Goal: Complete application form

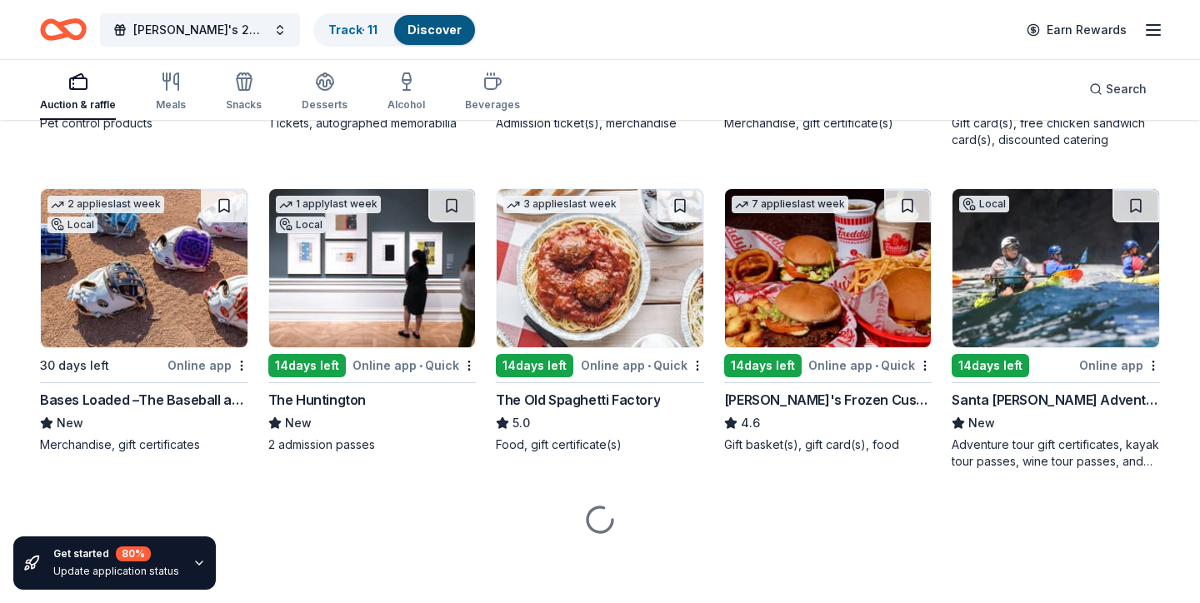
scroll to position [1084, 0]
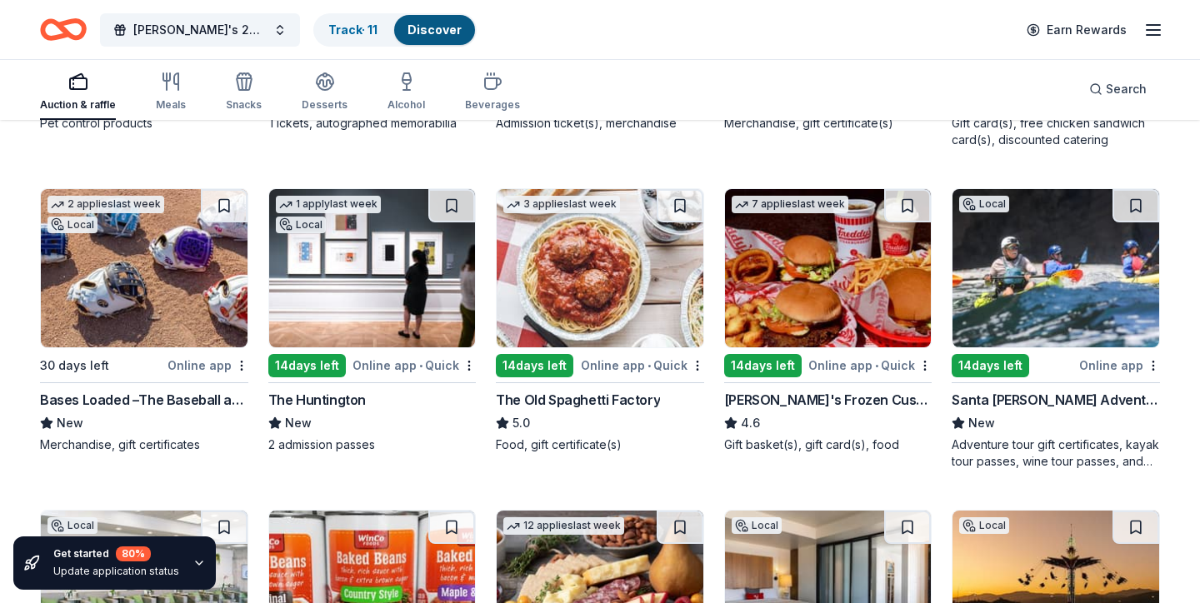
click at [381, 305] on img at bounding box center [372, 268] width 207 height 158
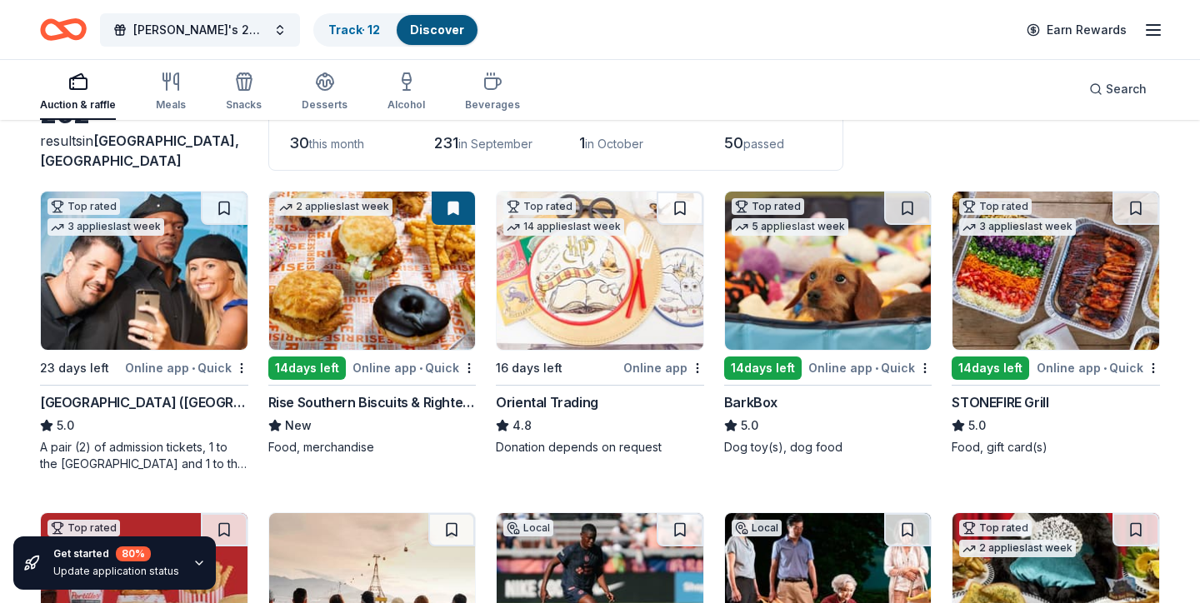
scroll to position [130, 0]
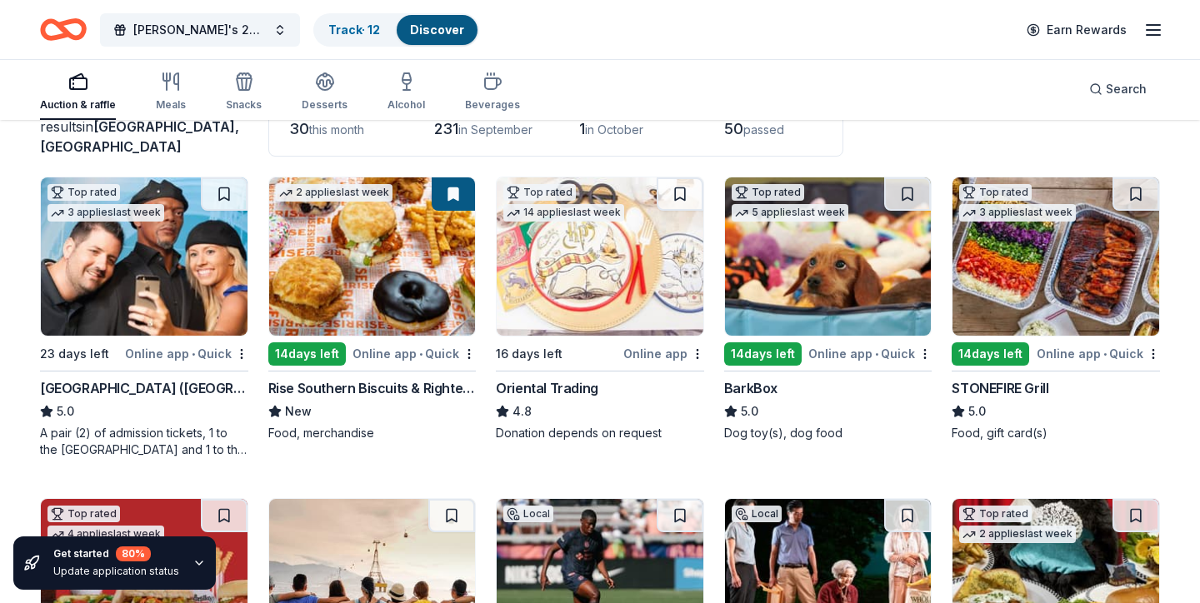
click at [188, 295] on img at bounding box center [144, 257] width 207 height 158
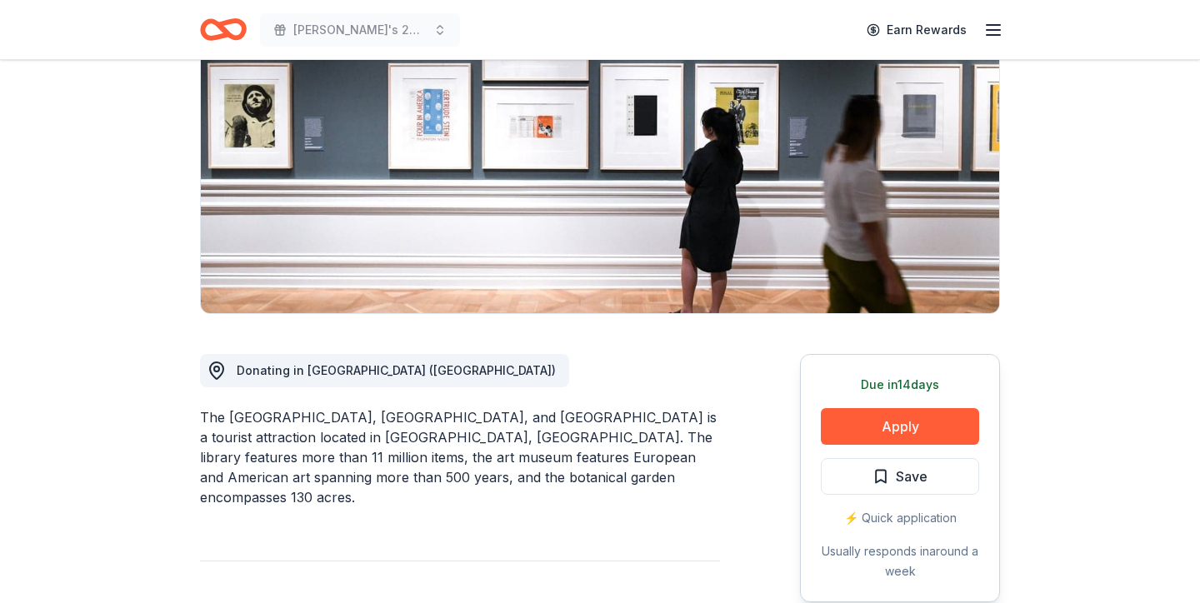
scroll to position [196, 0]
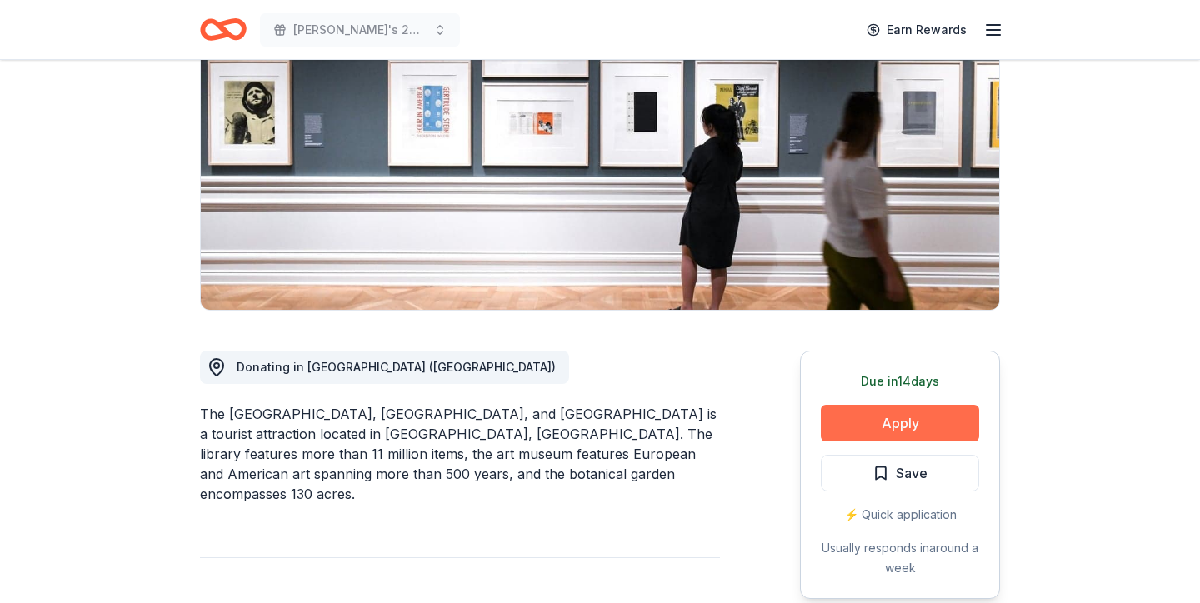
click at [881, 424] on button "Apply" at bounding box center [900, 423] width 158 height 37
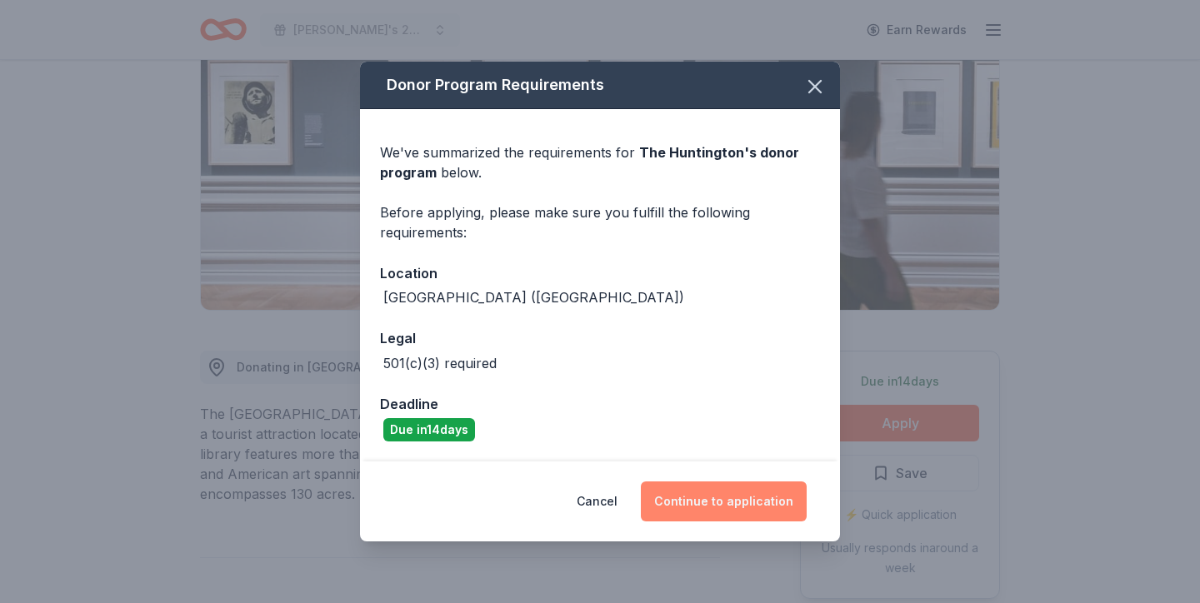
click at [717, 507] on button "Continue to application" at bounding box center [724, 502] width 166 height 40
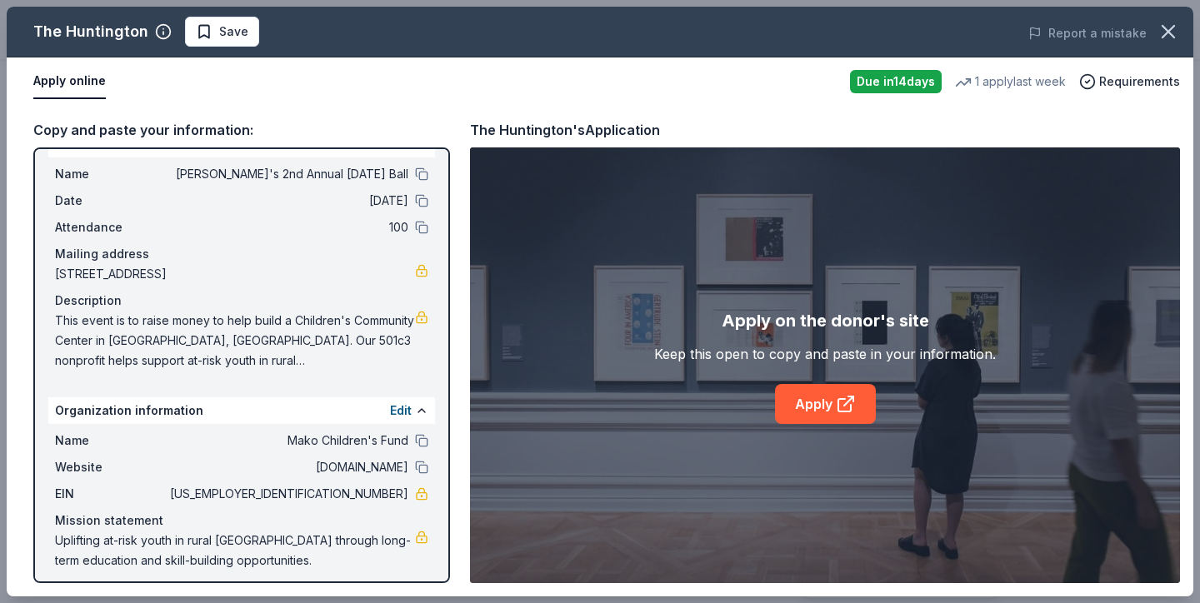
scroll to position [36, 0]
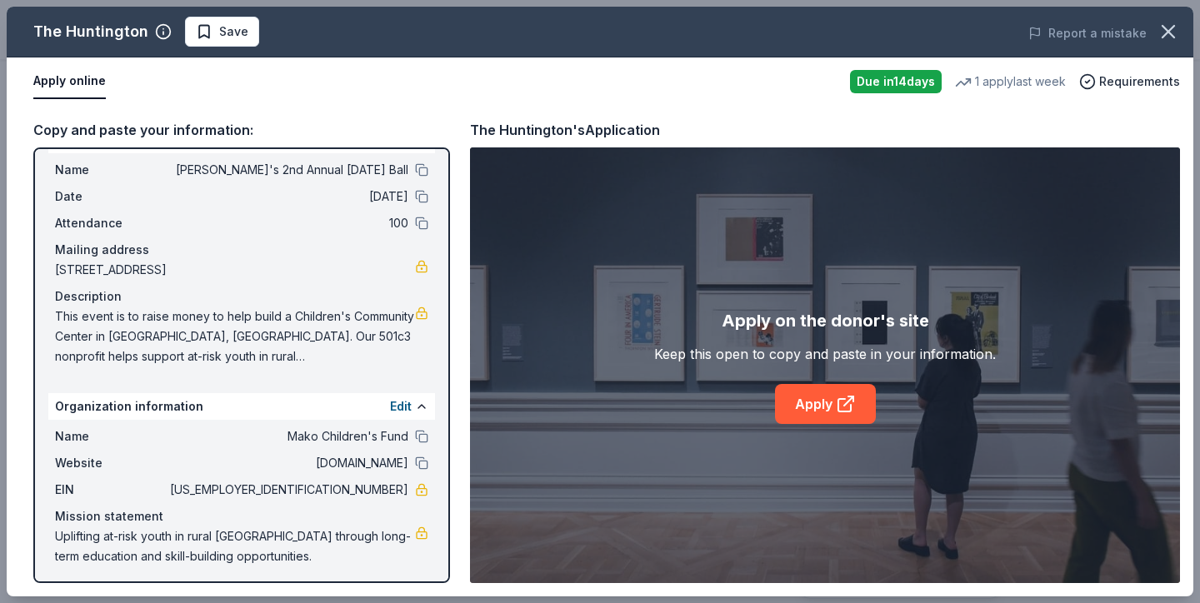
click at [386, 352] on span "This event is to raise money to help build a Children's Community Center in Hoh…" at bounding box center [235, 337] width 360 height 60
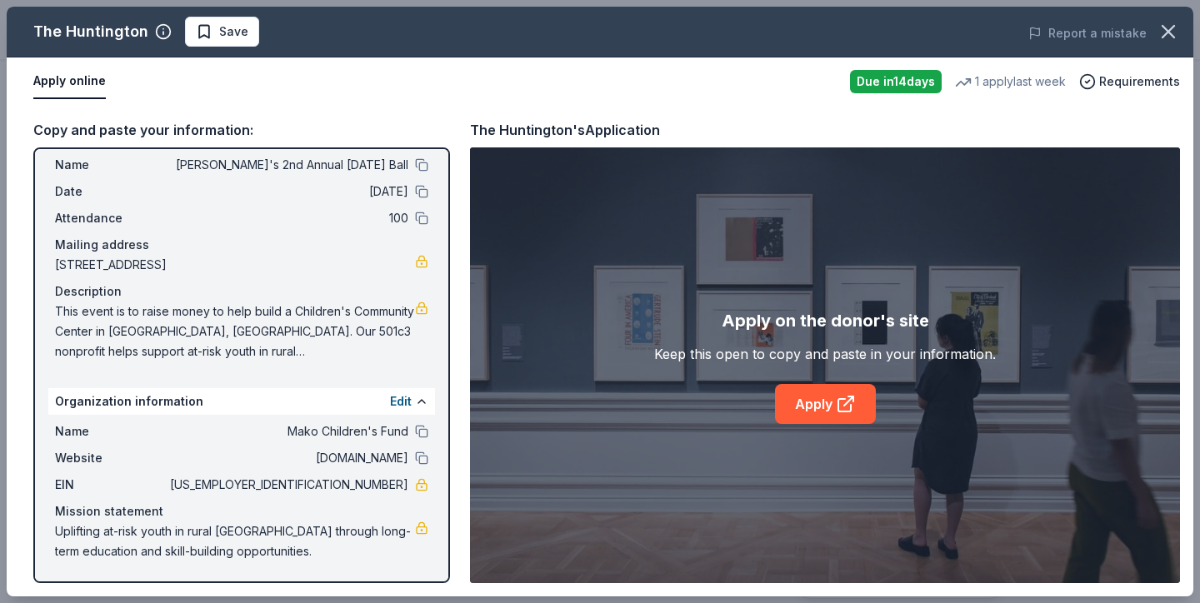
scroll to position [41, 0]
click at [818, 402] on link "Apply" at bounding box center [825, 404] width 101 height 40
click at [212, 31] on span "Save" at bounding box center [222, 32] width 53 height 20
click at [1169, 33] on icon "button" at bounding box center [1169, 32] width 12 height 12
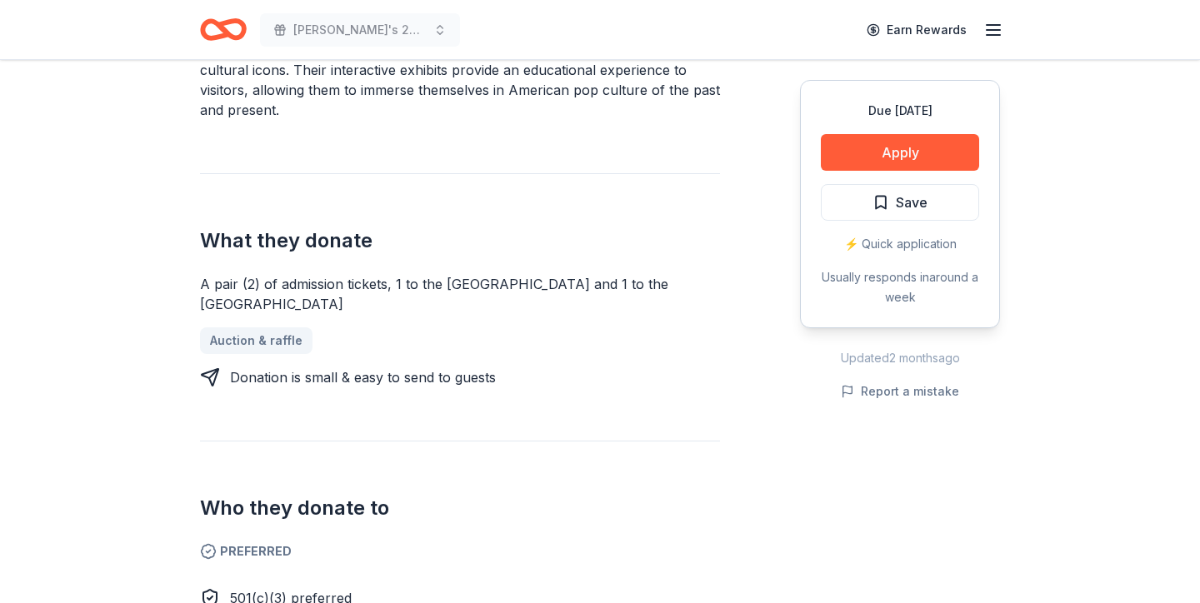
scroll to position [562, 0]
click at [283, 344] on link "Auction & raffle" at bounding box center [263, 339] width 126 height 27
click at [914, 147] on button "Apply" at bounding box center [900, 152] width 158 height 37
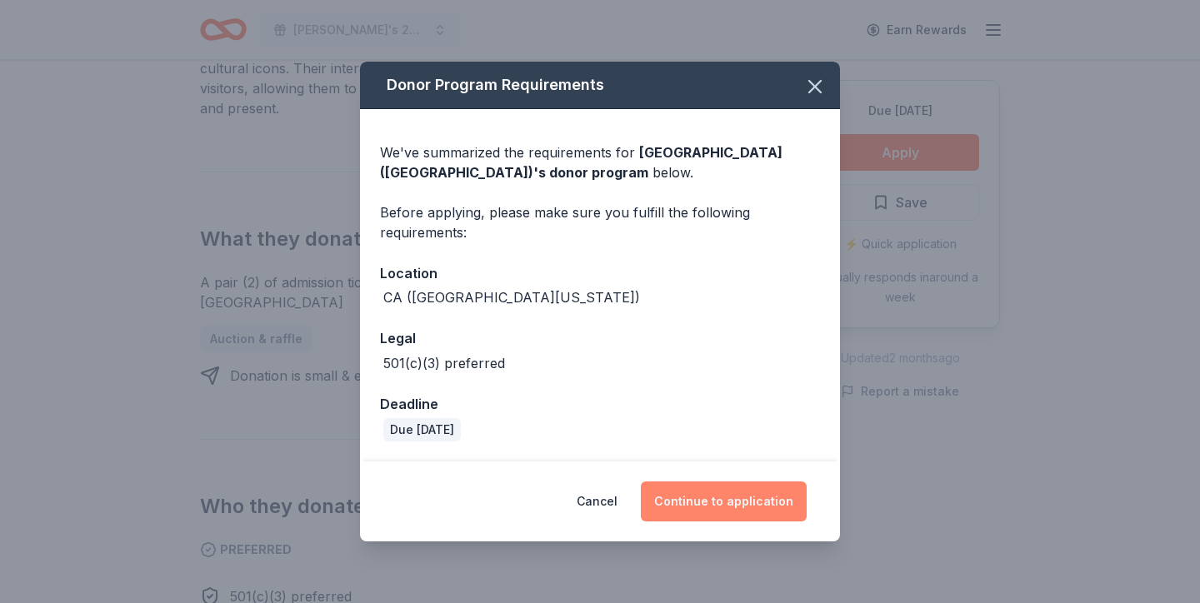
click at [739, 505] on button "Continue to application" at bounding box center [724, 502] width 166 height 40
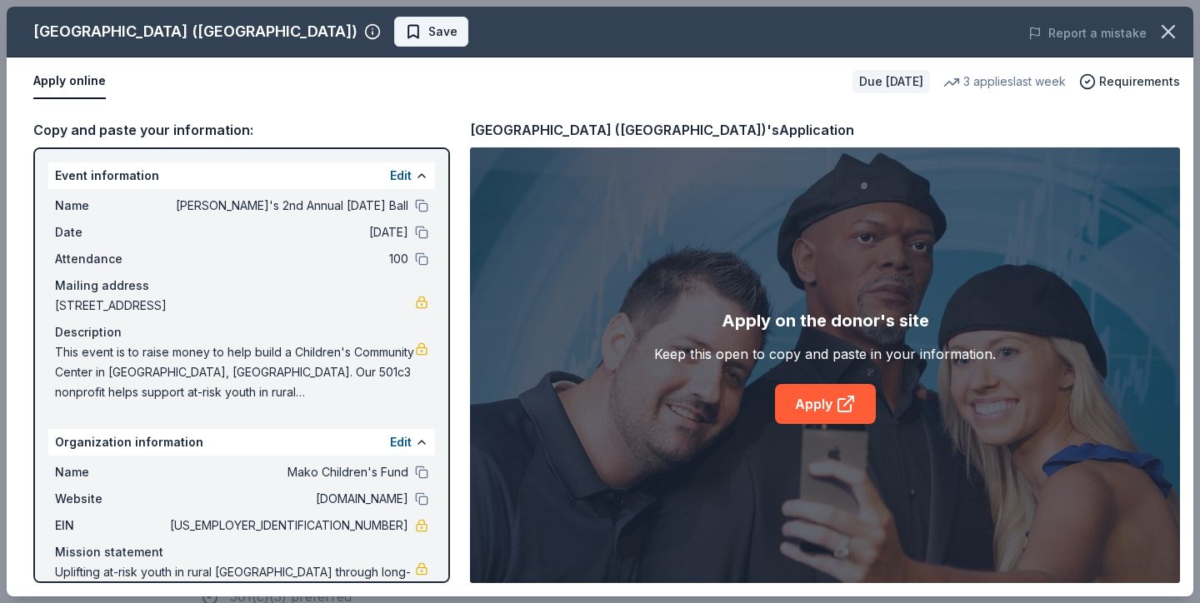
click at [405, 33] on span "Save" at bounding box center [431, 32] width 53 height 20
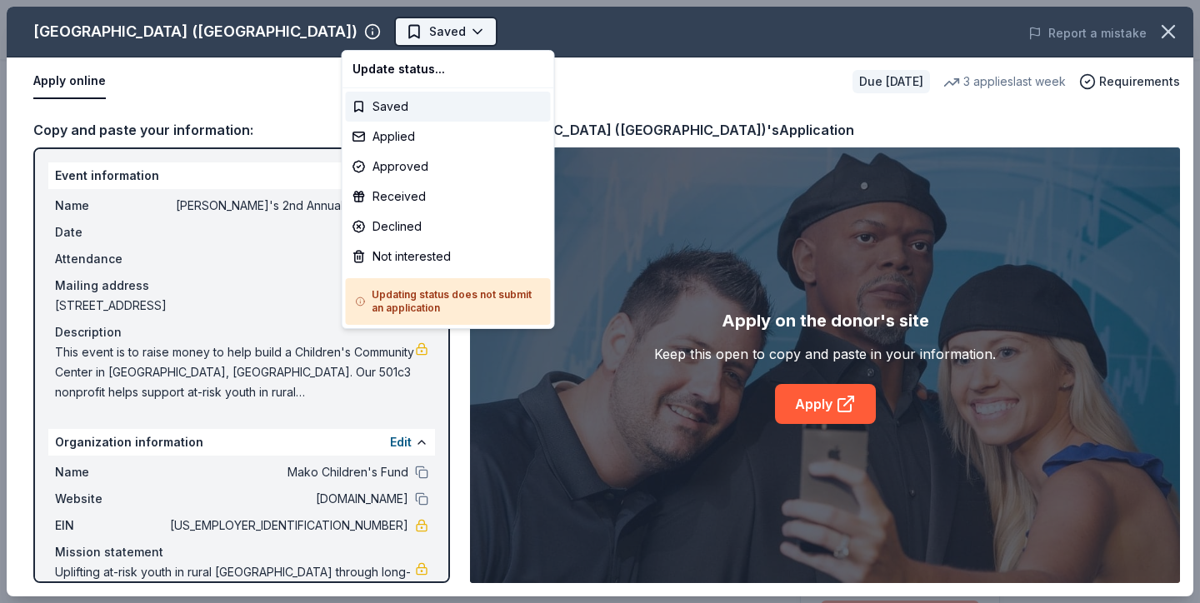
click at [359, 29] on body "Mako's 2nd Annual Halloween Ball Earn Rewards Due in 23 days Share Hollywood Wa…" at bounding box center [600, 301] width 1200 height 603
click at [599, 87] on html "Mako's 2nd Annual Halloween Ball Saved Apply Due in 23 days Share Hollywood Wax…" at bounding box center [600, 301] width 1200 height 603
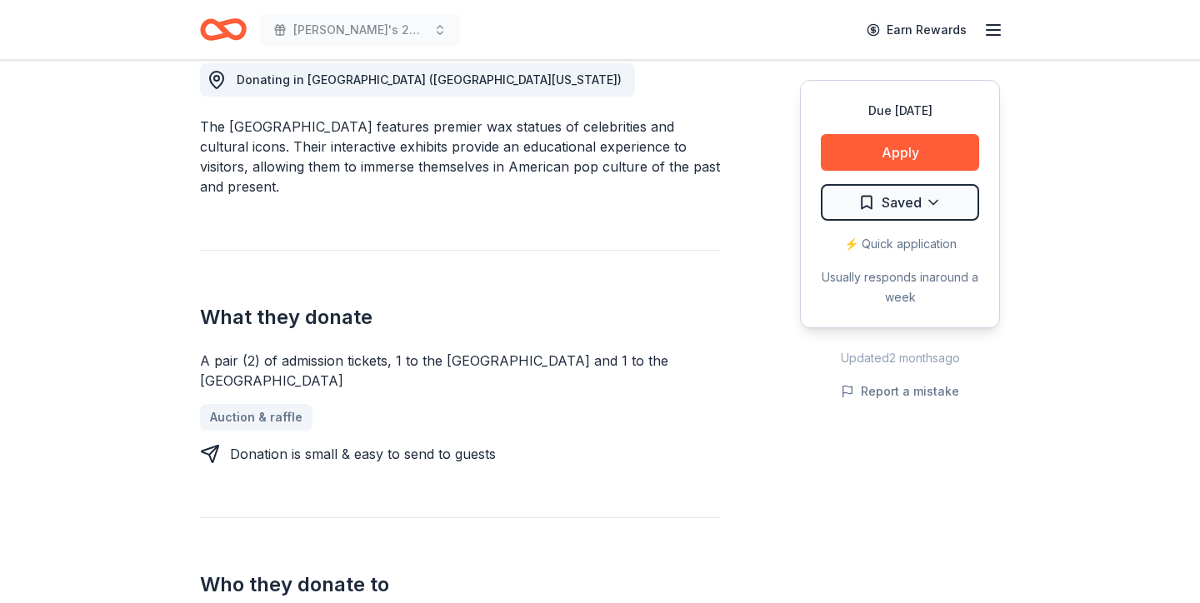
scroll to position [486, 0]
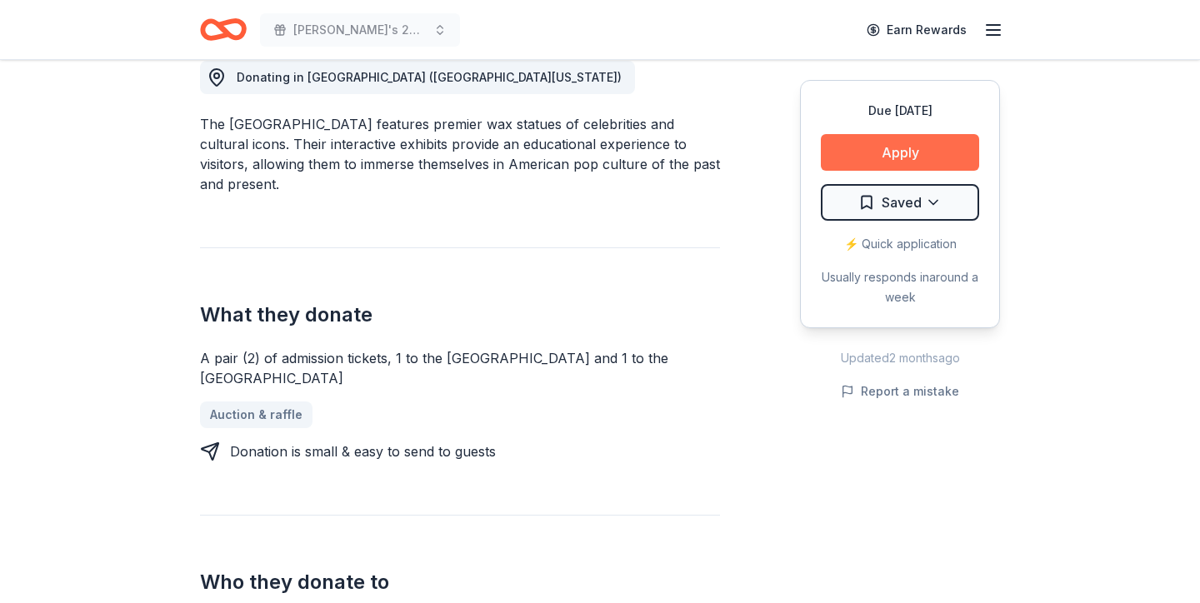
click at [909, 161] on button "Apply" at bounding box center [900, 152] width 158 height 37
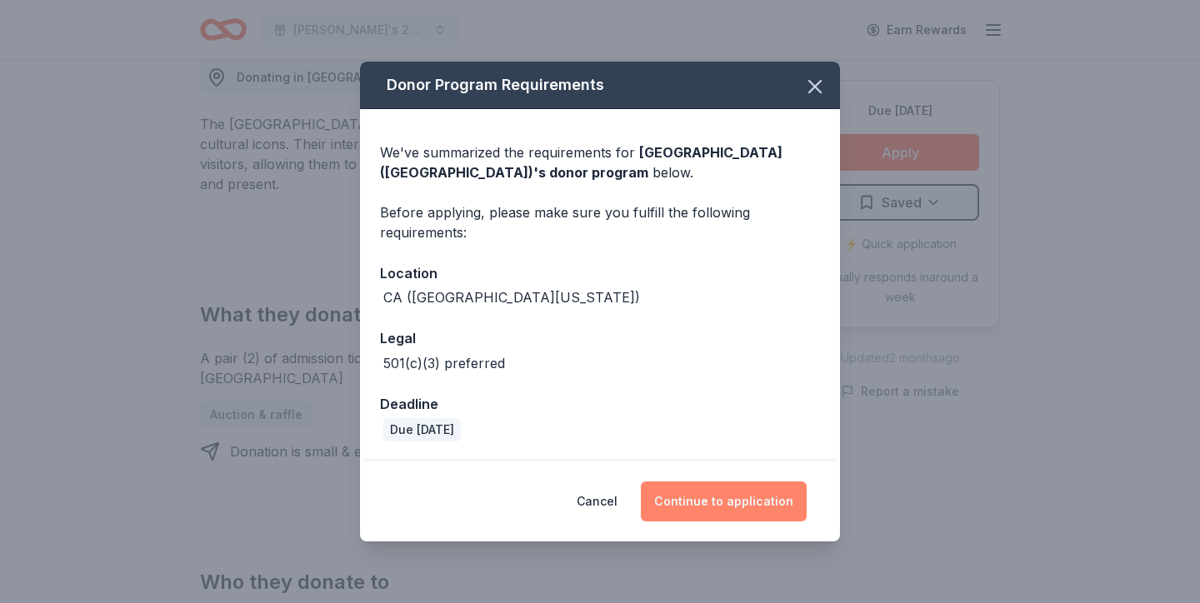
click at [743, 499] on button "Continue to application" at bounding box center [724, 502] width 166 height 40
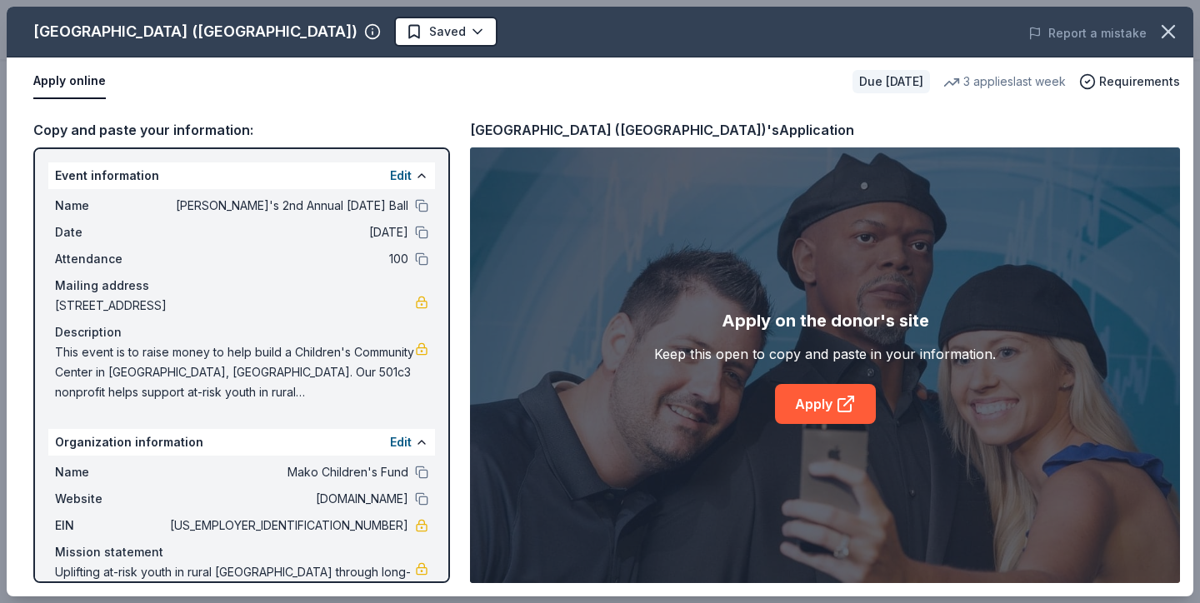
click at [743, 499] on div "Apply on the donor's site Keep this open to copy and paste in your information.…" at bounding box center [825, 366] width 710 height 436
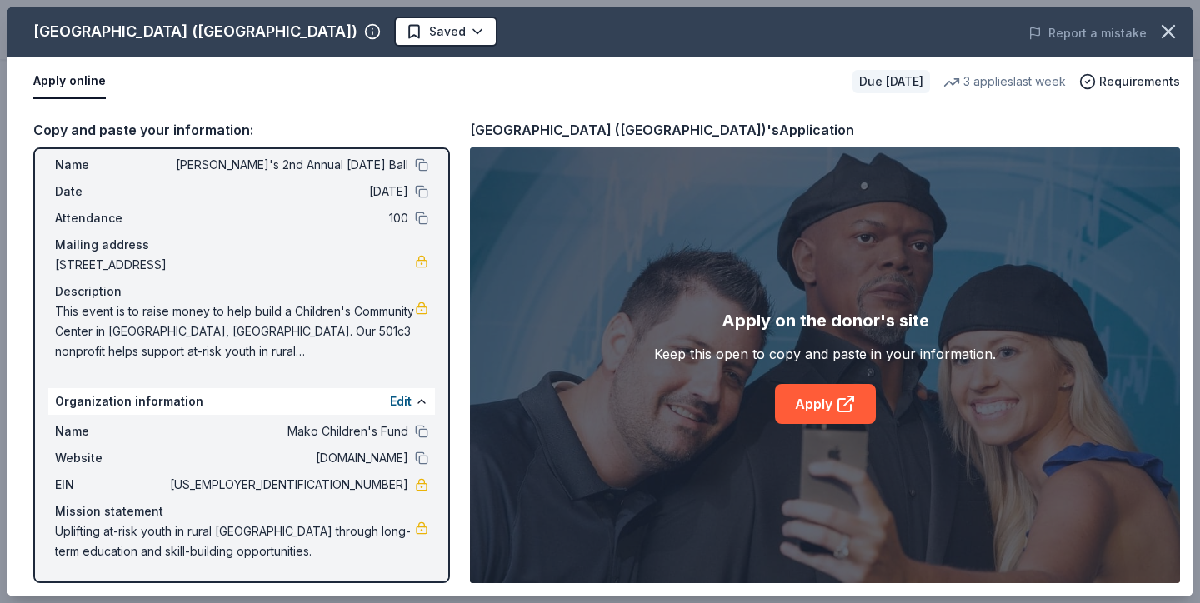
scroll to position [41, 0]
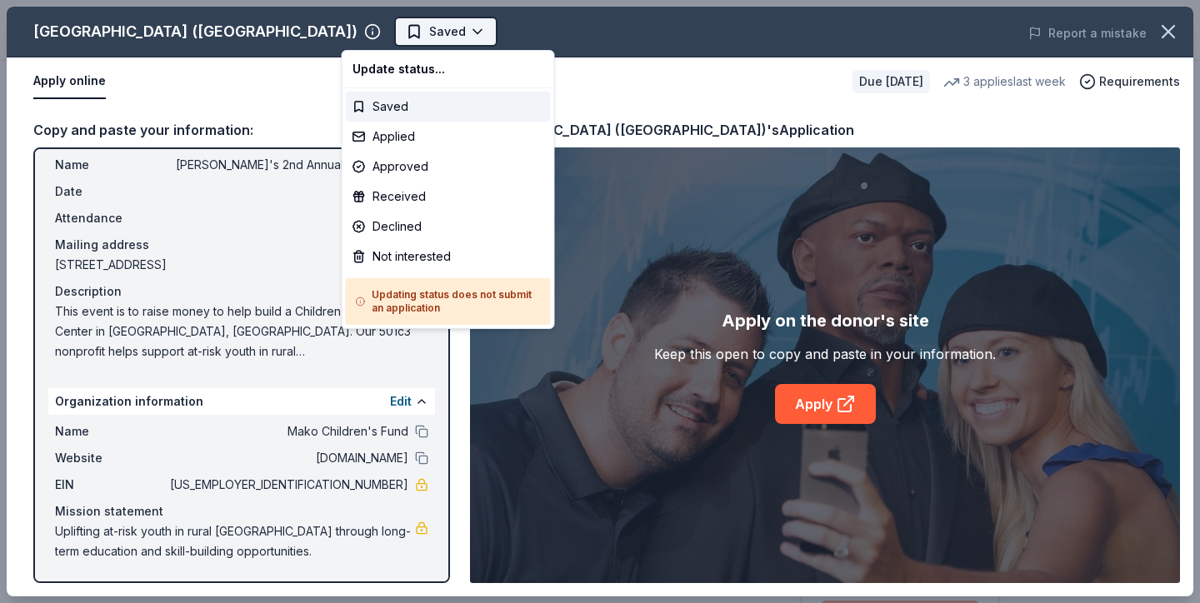
click at [360, 26] on body "Mako's 2nd Annual Halloween Ball Earn Rewards Due in 23 days Share Hollywood Wa…" at bounding box center [600, 301] width 1200 height 603
click at [628, 83] on html "Mako's 2nd Annual Halloween Ball Saved Apply Due in 23 days Share Hollywood Wax…" at bounding box center [600, 301] width 1200 height 603
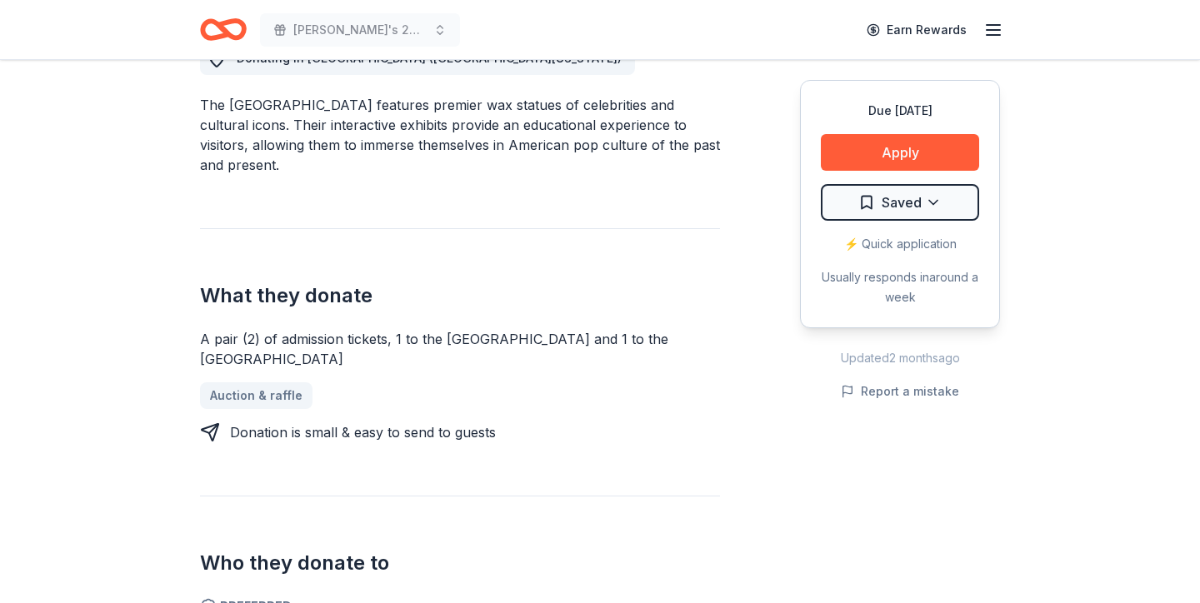
scroll to position [506, 0]
click at [884, 149] on button "Apply" at bounding box center [900, 152] width 158 height 37
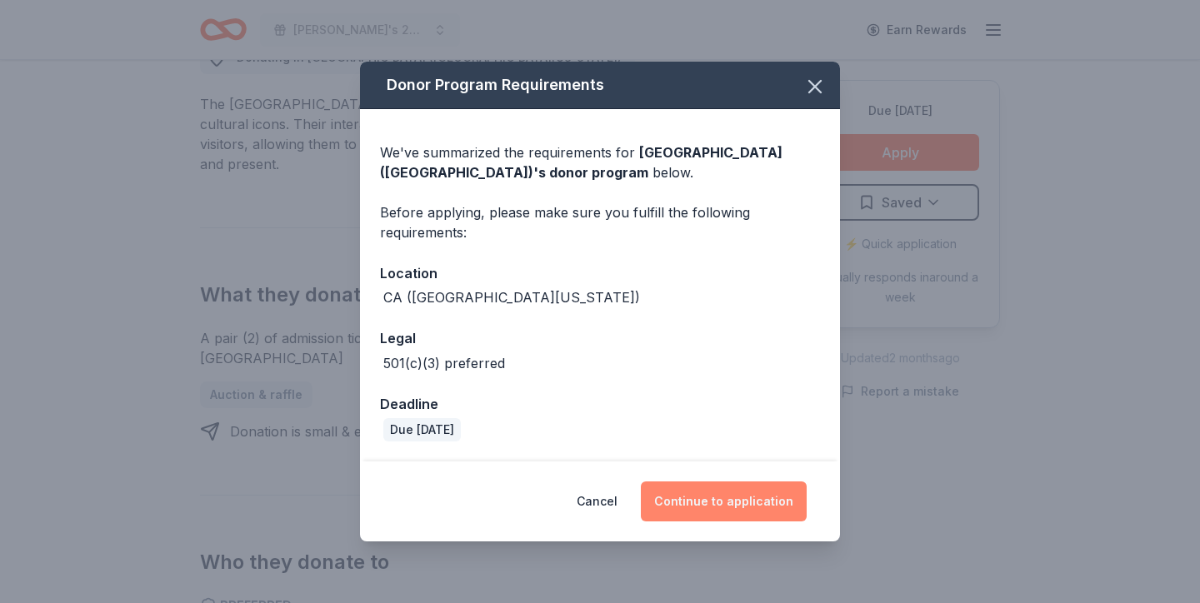
click at [743, 497] on button "Continue to application" at bounding box center [724, 502] width 166 height 40
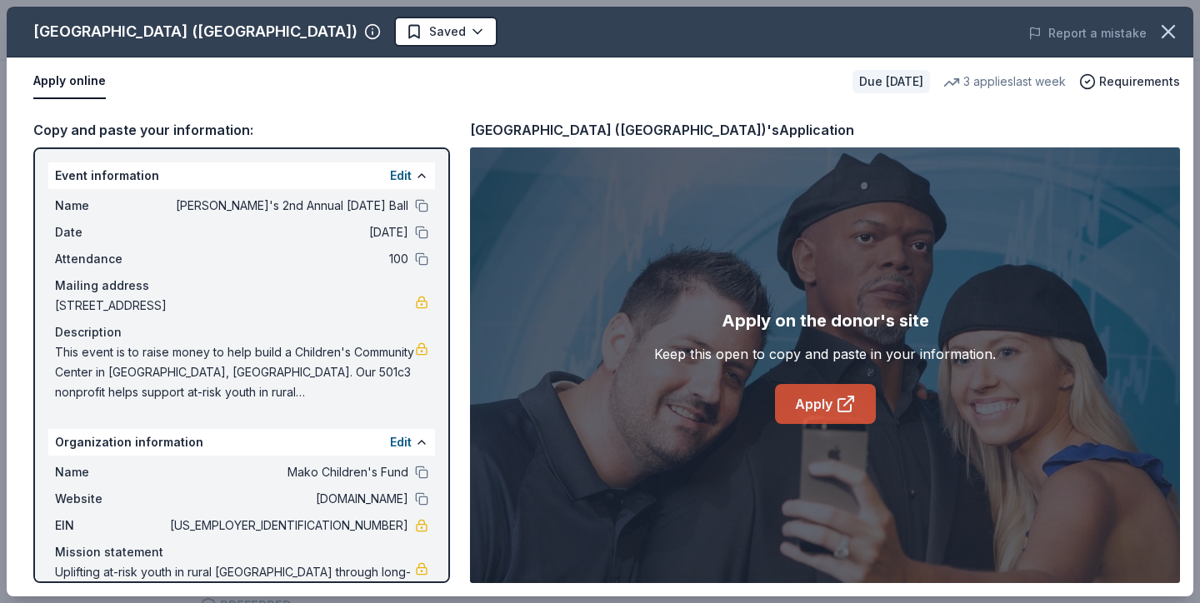
click at [817, 413] on link "Apply" at bounding box center [825, 404] width 101 height 40
